Goal: Connect with others: Connect with other users

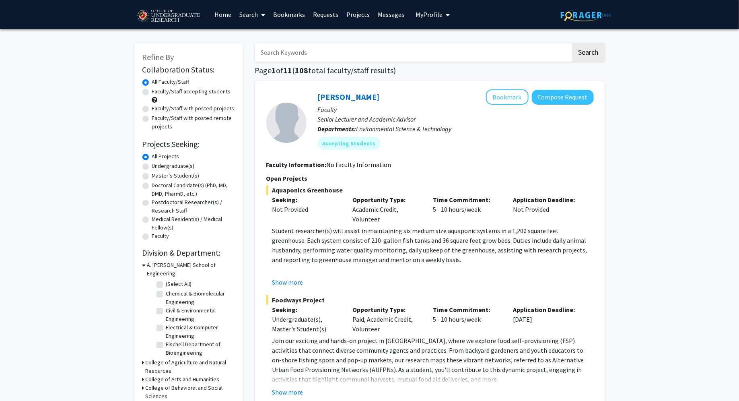
click at [293, 15] on link "Bookmarks" at bounding box center [289, 14] width 40 height 28
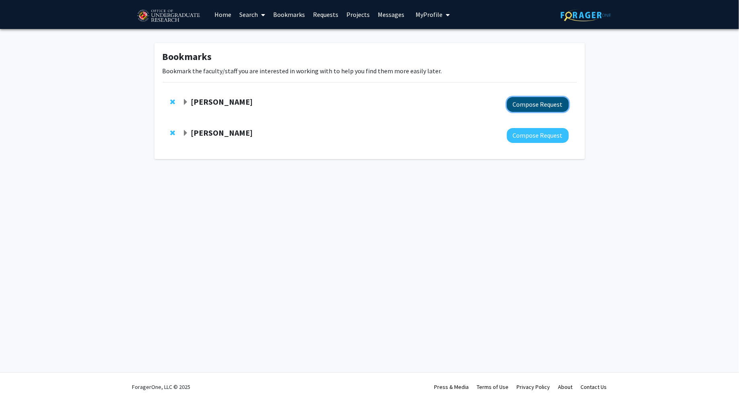
click at [520, 100] on button "Compose Request" at bounding box center [538, 104] width 62 height 15
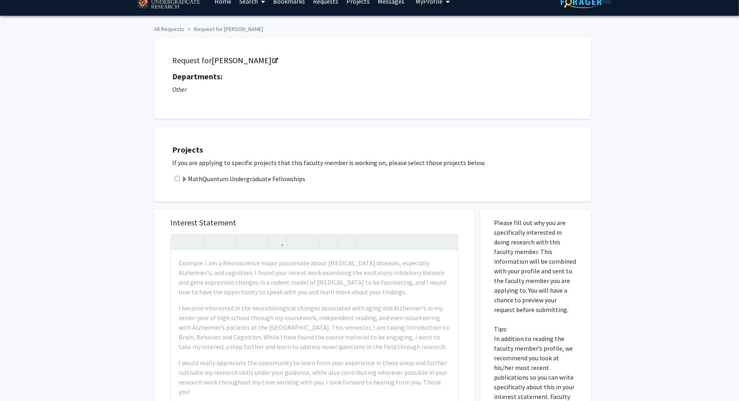
scroll to position [17, 0]
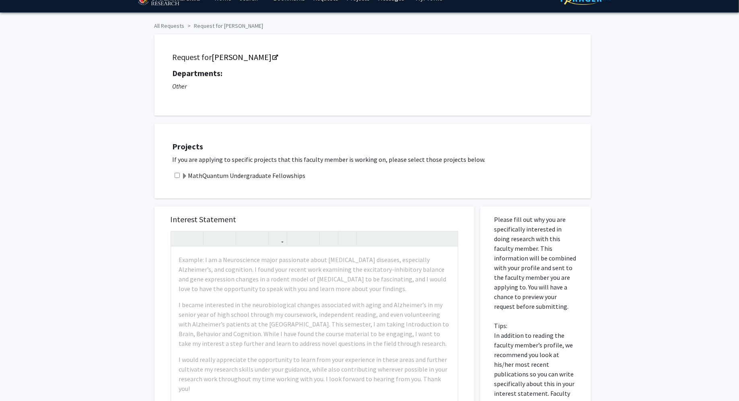
click at [181, 173] on div "MathQuantum Undergraduate Fellowships" at bounding box center [378, 176] width 411 height 10
click at [176, 174] on input "checkbox" at bounding box center [177, 175] width 5 height 5
click at [178, 175] on input "checkbox" at bounding box center [177, 175] width 5 height 5
checkbox input "false"
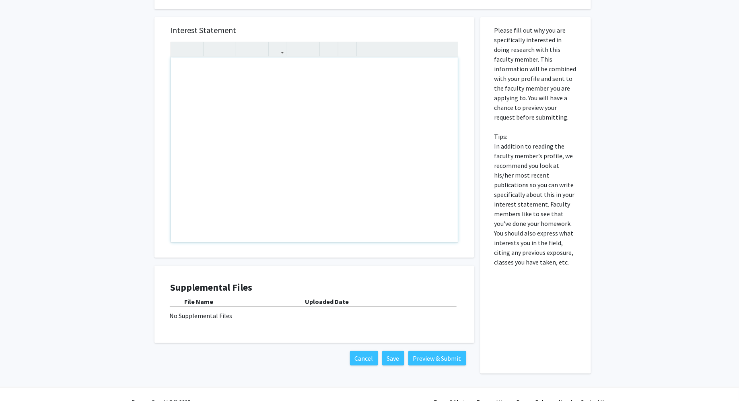
scroll to position [0, 0]
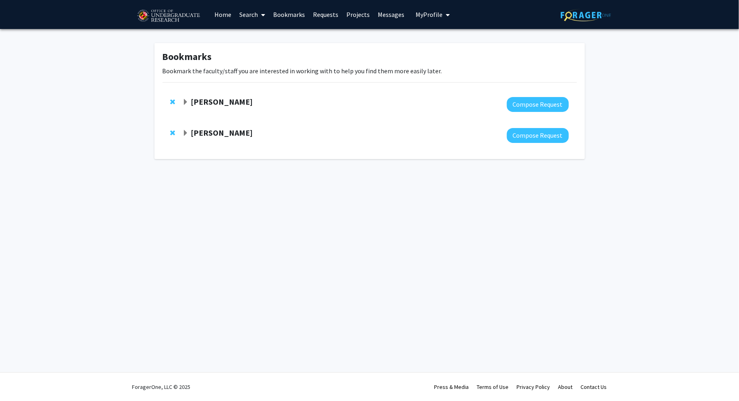
click at [184, 104] on span "Expand Daniel Serrano Bookmark" at bounding box center [185, 102] width 6 height 6
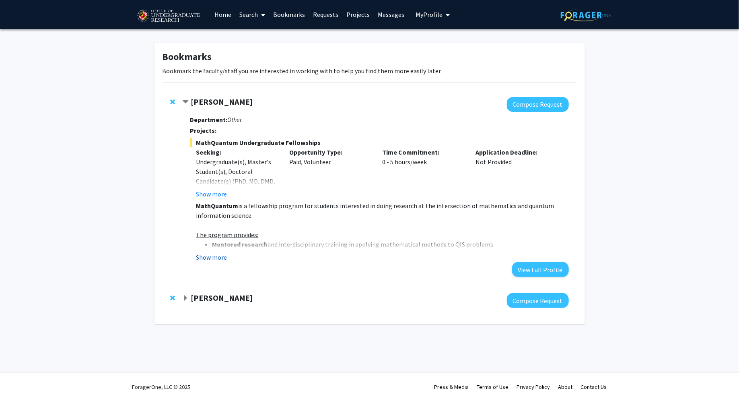
click at [223, 254] on button "Show more" at bounding box center [211, 257] width 31 height 10
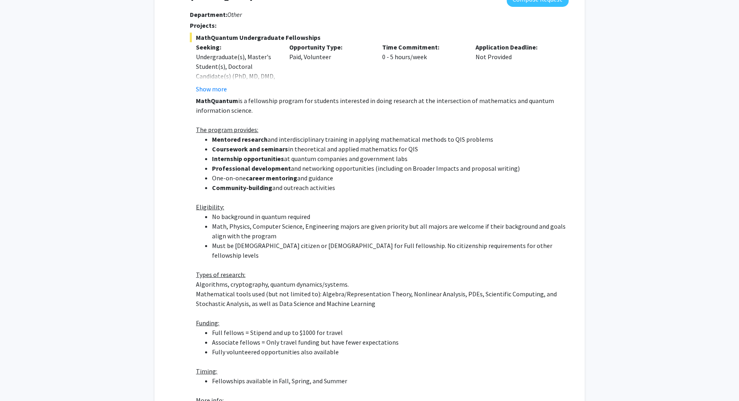
scroll to position [274, 0]
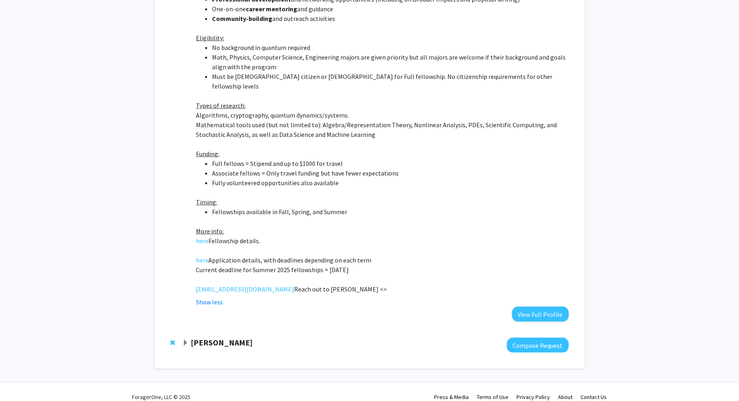
click at [187, 340] on span "Expand Wolfgang Losert Bookmark" at bounding box center [185, 343] width 6 height 6
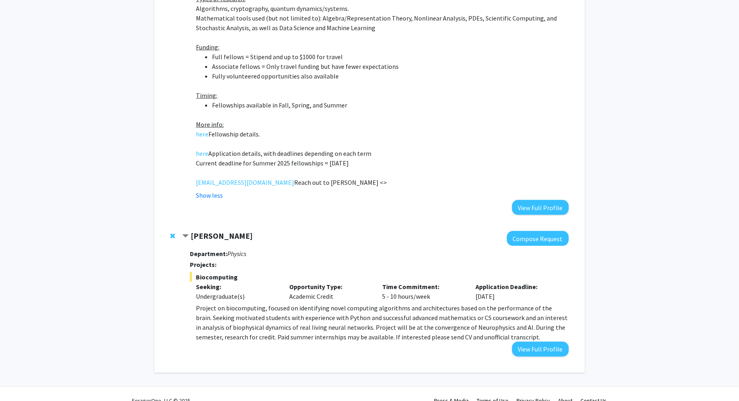
scroll to position [382, 0]
click at [203, 148] on link "here" at bounding box center [202, 153] width 12 height 10
